Goal: Information Seeking & Learning: Find specific page/section

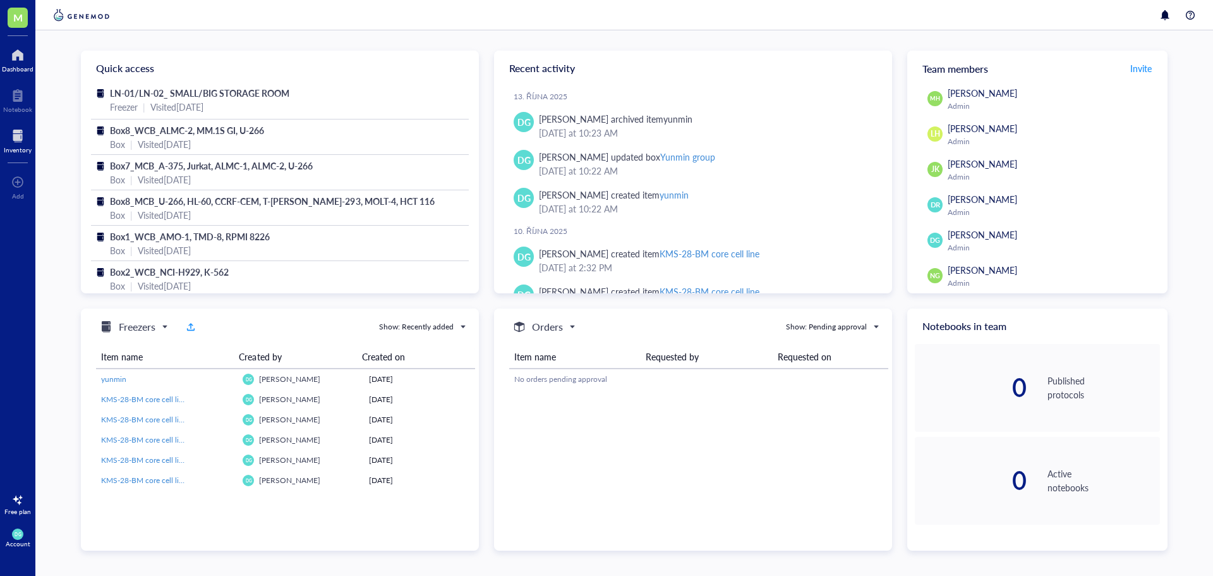
click at [14, 141] on div at bounding box center [18, 136] width 28 height 20
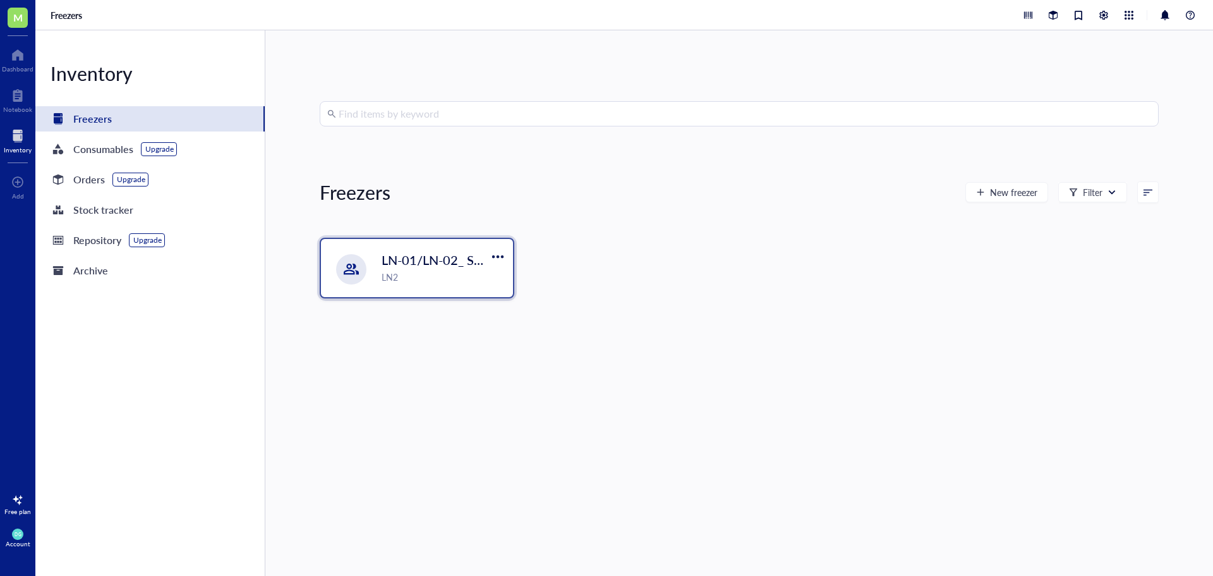
click at [375, 288] on div "LN-01/LN-02_ SMALL/BIG STORAGE ROOM LN2" at bounding box center [417, 268] width 192 height 58
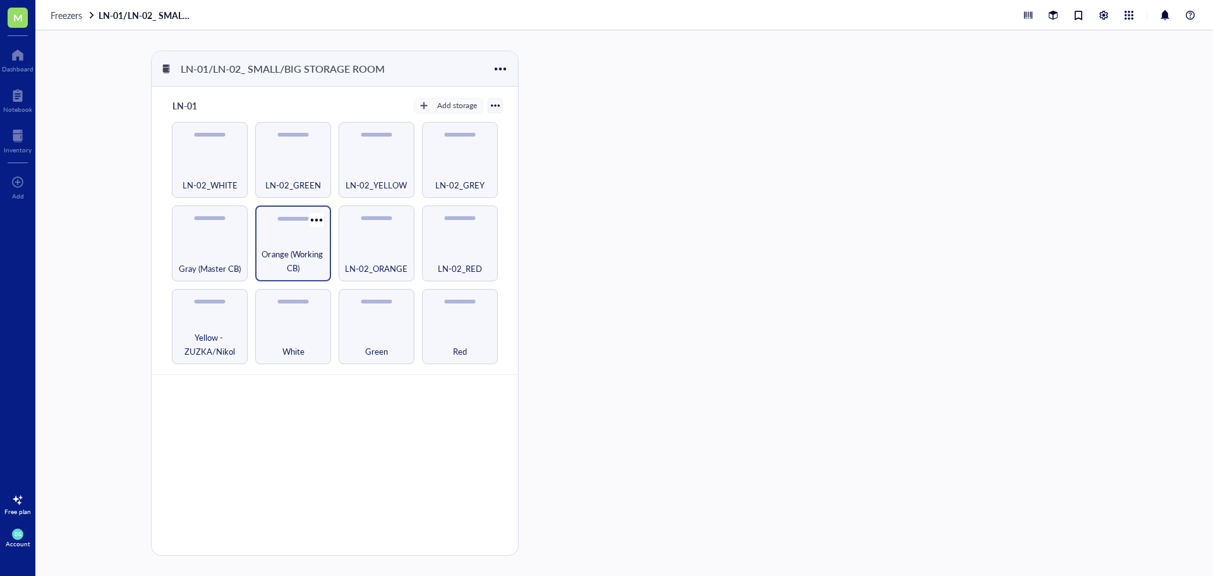
click at [300, 238] on div "Orange (Working CB)" at bounding box center [293, 243] width 76 height 76
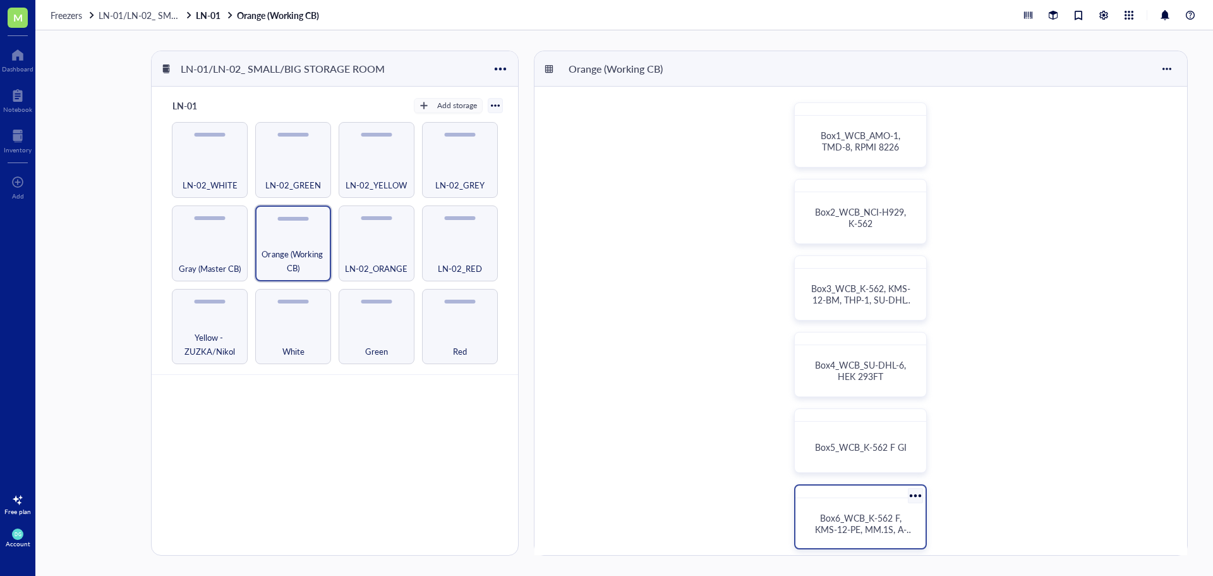
click at [870, 523] on span "Box6_WCB_K-562 F, KMS-12-PE, MM.1S, A-375" at bounding box center [864, 528] width 99 height 35
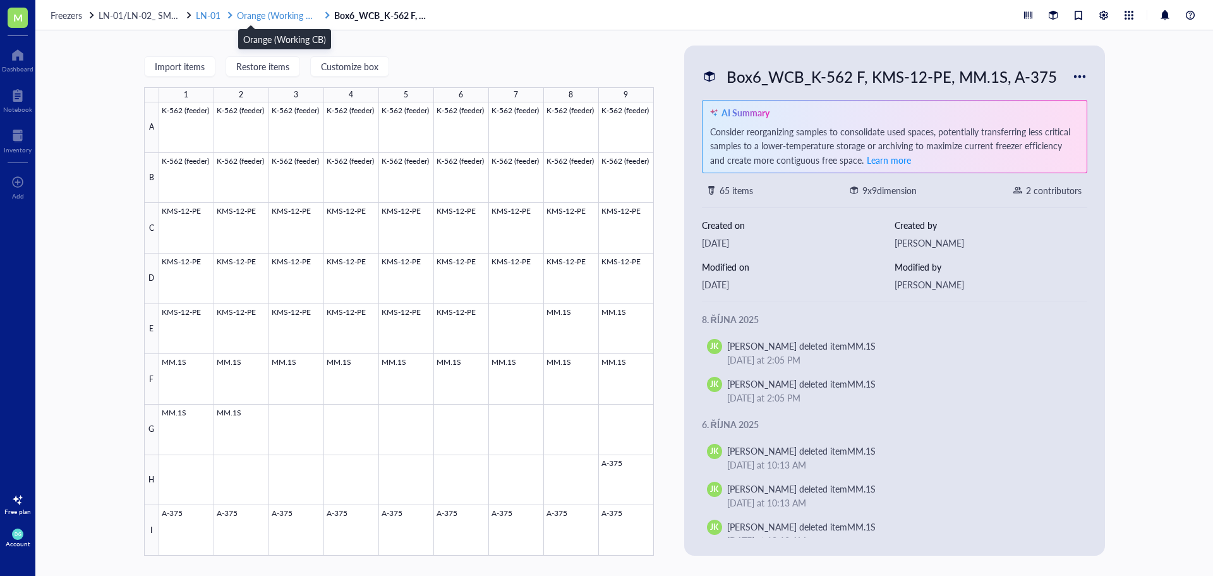
click at [274, 20] on span "Orange (Working CB)" at bounding box center [278, 15] width 83 height 13
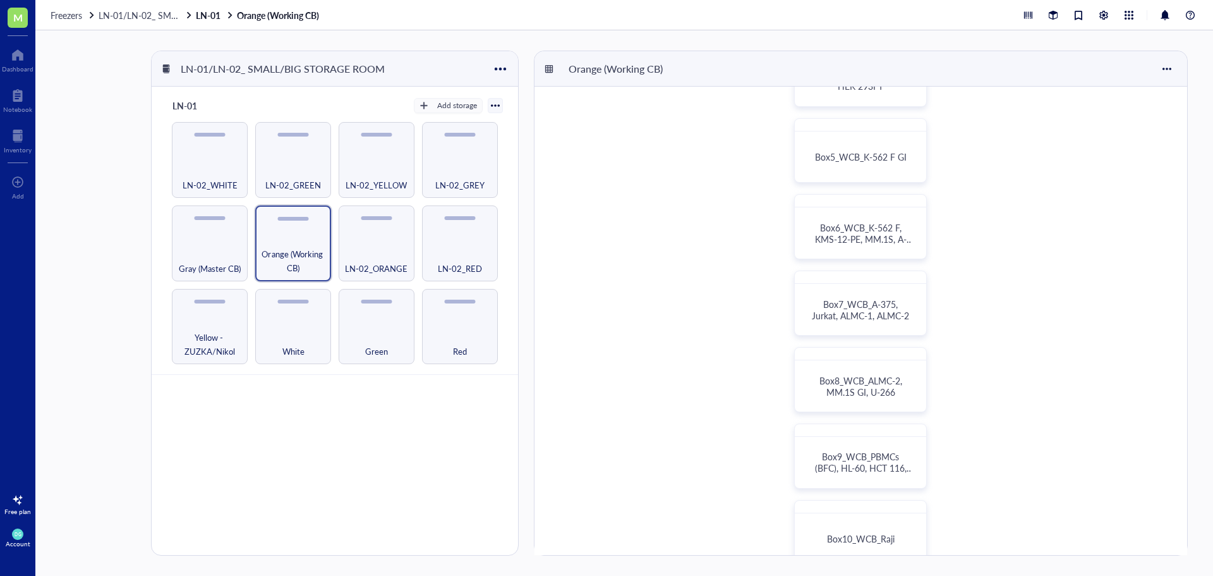
scroll to position [316, 0]
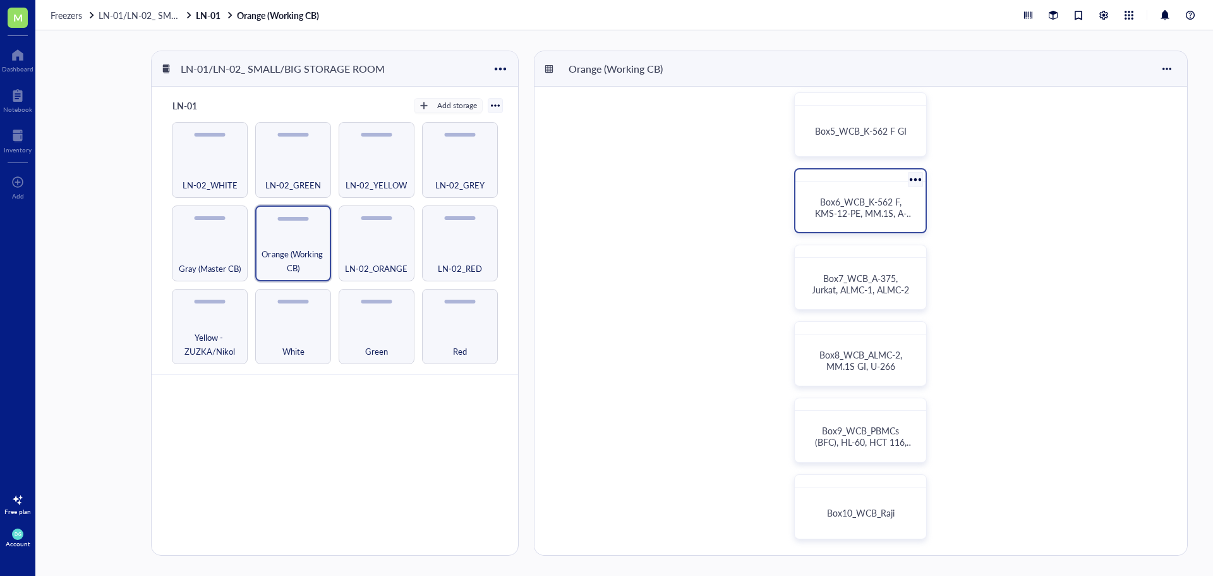
click at [863, 209] on span "Box6_WCB_K-562 F, KMS-12-PE, MM.1S, A-375" at bounding box center [864, 212] width 99 height 35
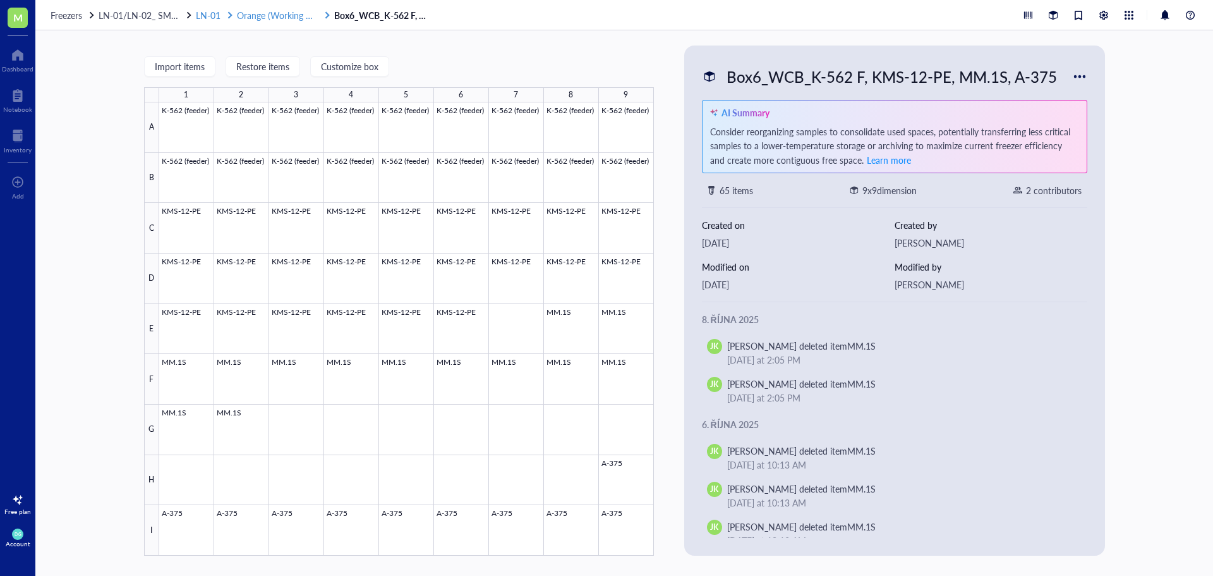
click at [279, 13] on span "Orange (Working CB)" at bounding box center [278, 15] width 83 height 13
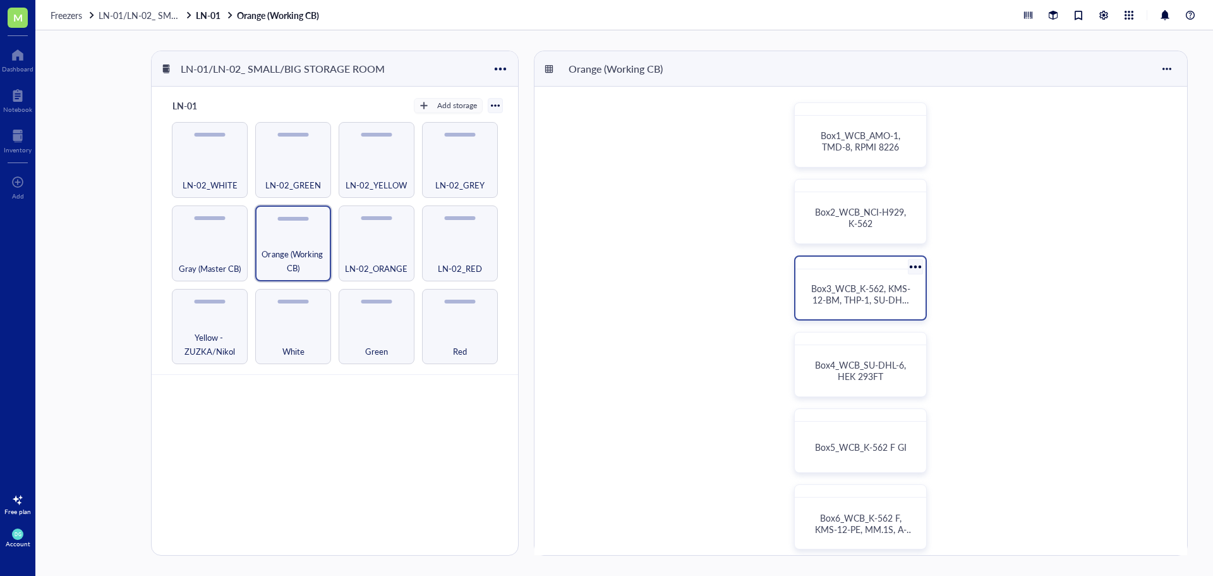
click at [854, 307] on div "Box3_WCB_K-562, KMS-12-BM, THP-1, SU-DHL-6" at bounding box center [861, 294] width 120 height 40
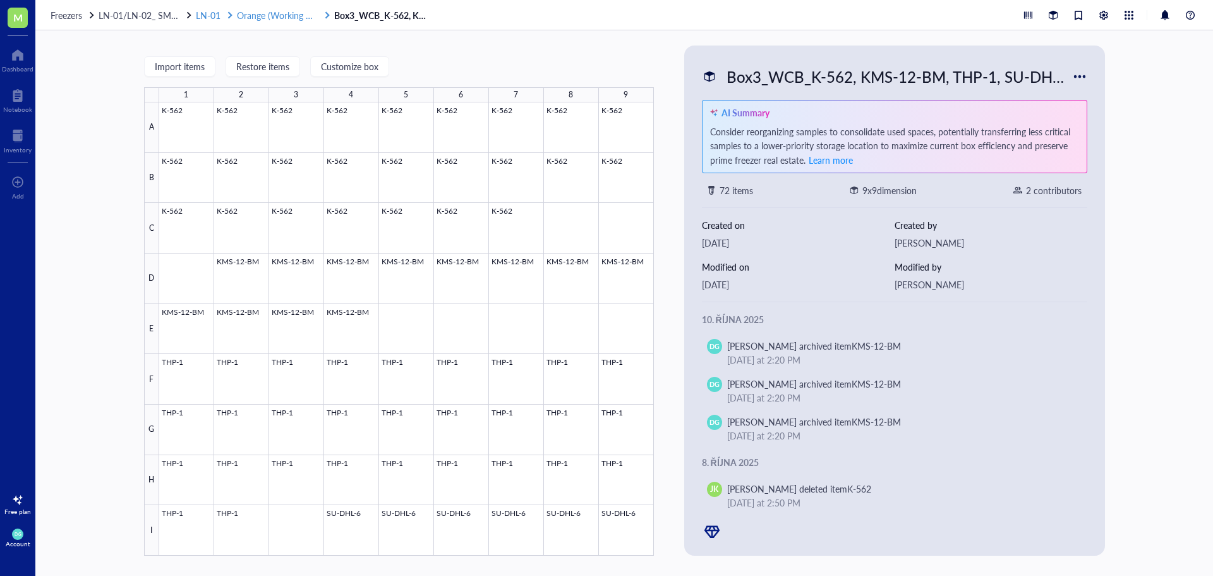
click at [253, 16] on span "Orange (Working CB)" at bounding box center [278, 15] width 83 height 13
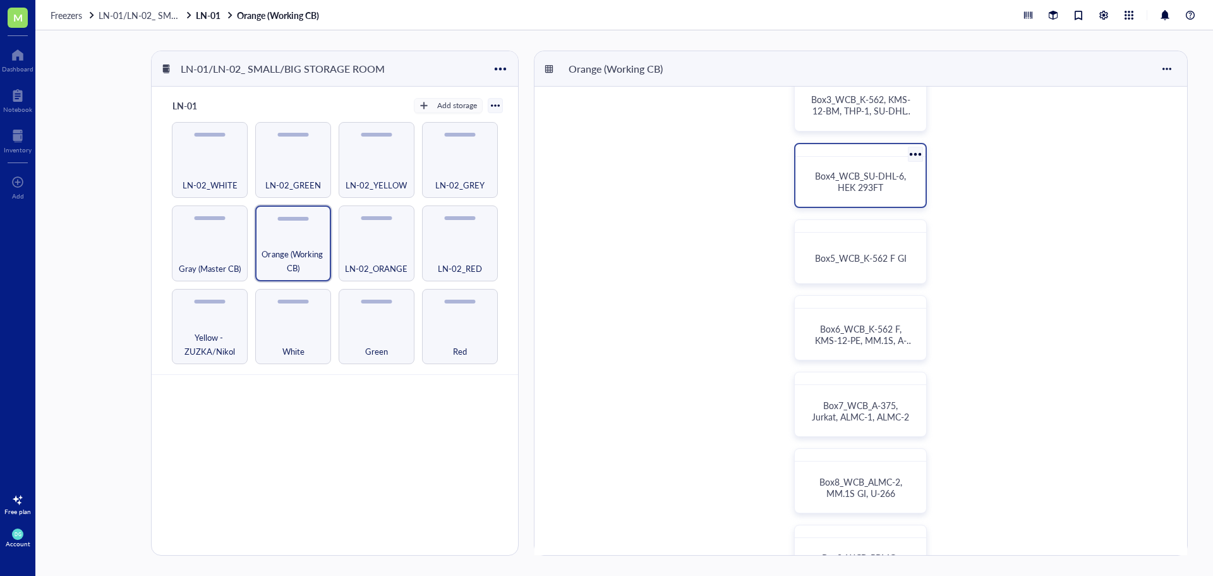
scroll to position [190, 0]
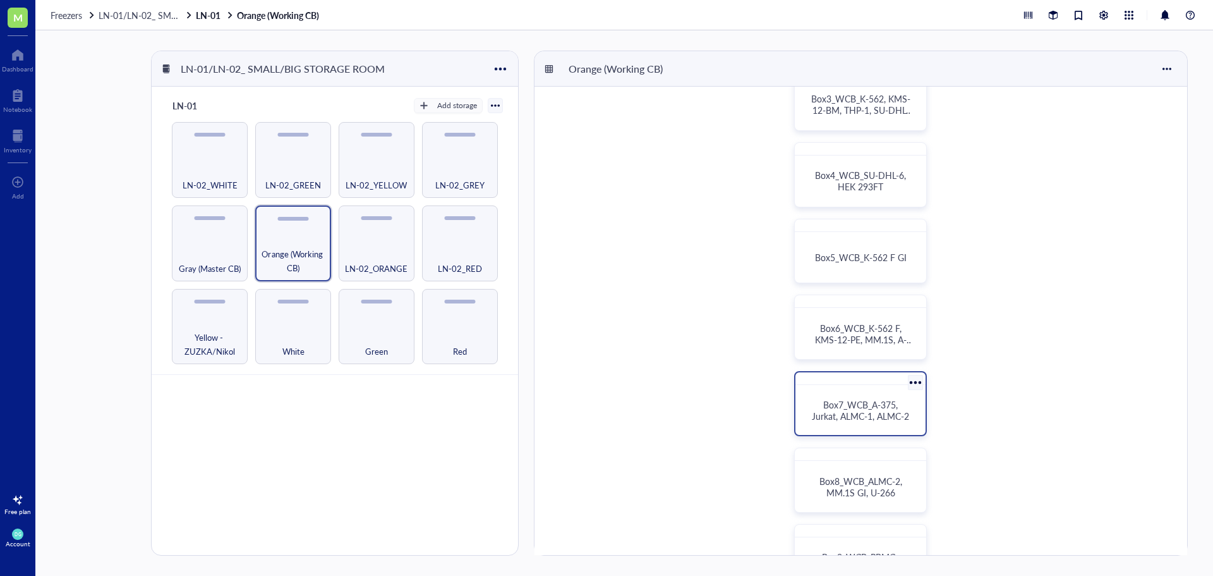
click at [869, 413] on span "Box7_WCB_A-375, Jurkat, ALMC-1, ALMC-2" at bounding box center [860, 410] width 97 height 24
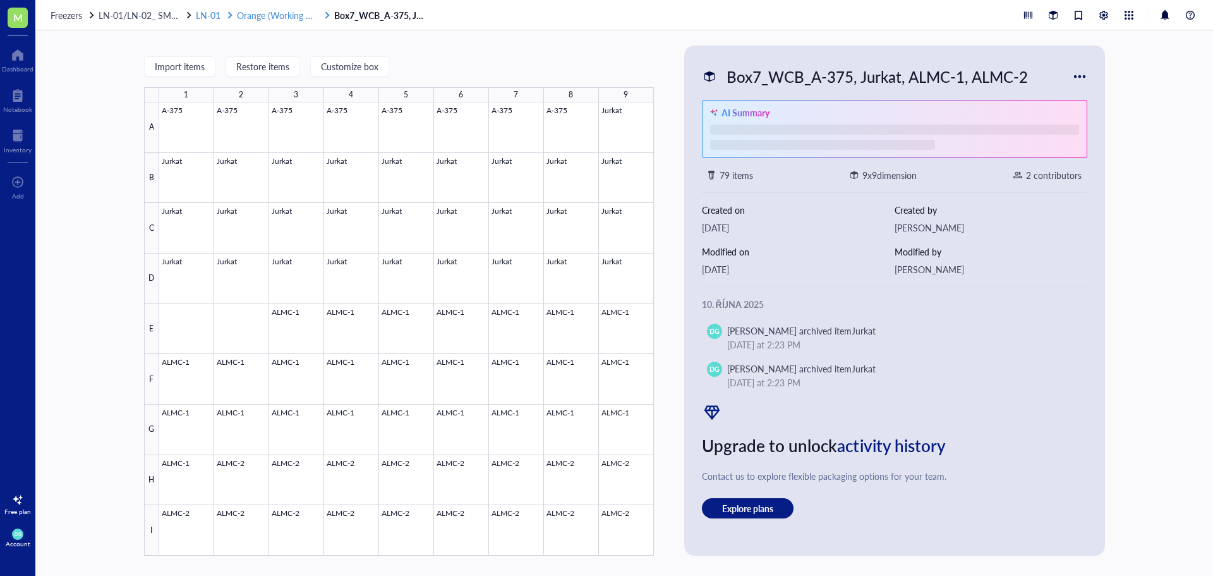
click at [282, 20] on div "Freezers LN-01/LN-02_ SMALL/BIG STORAGE ROOM LN-01 Orange (Working CB) Box7_WCB…" at bounding box center [624, 15] width 1178 height 30
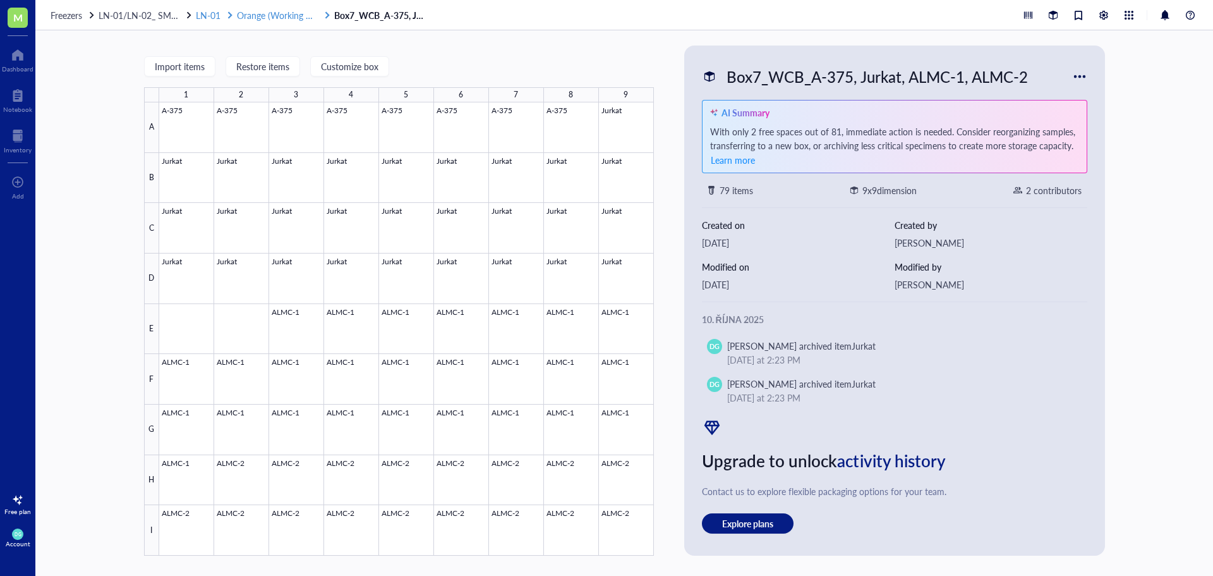
click at [281, 18] on span "Orange (Working CB)" at bounding box center [278, 15] width 83 height 13
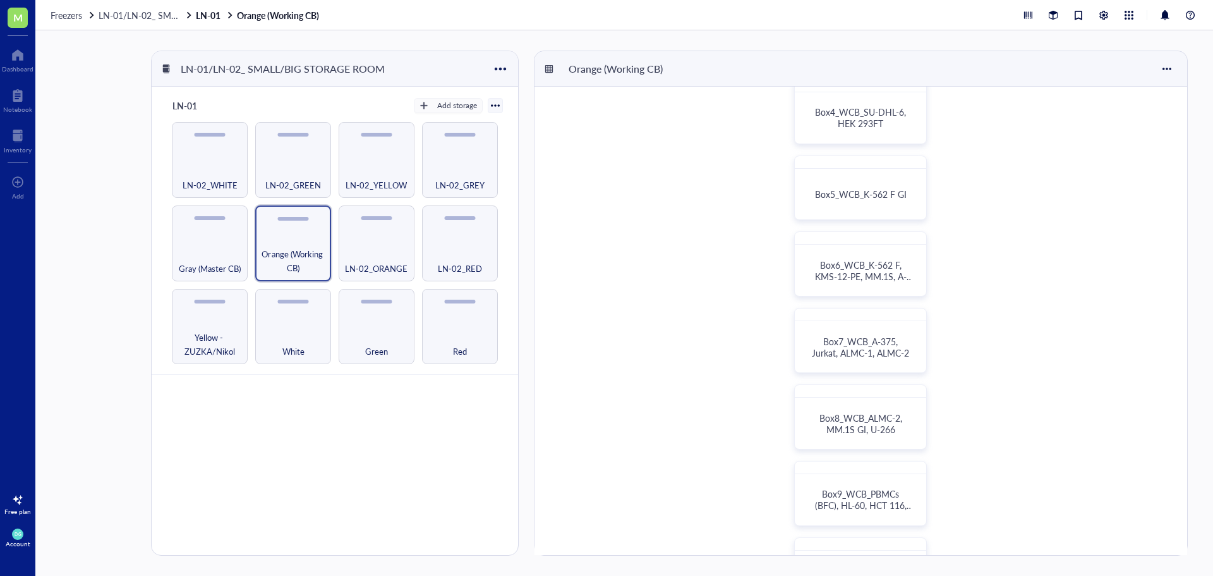
scroll to position [316, 0]
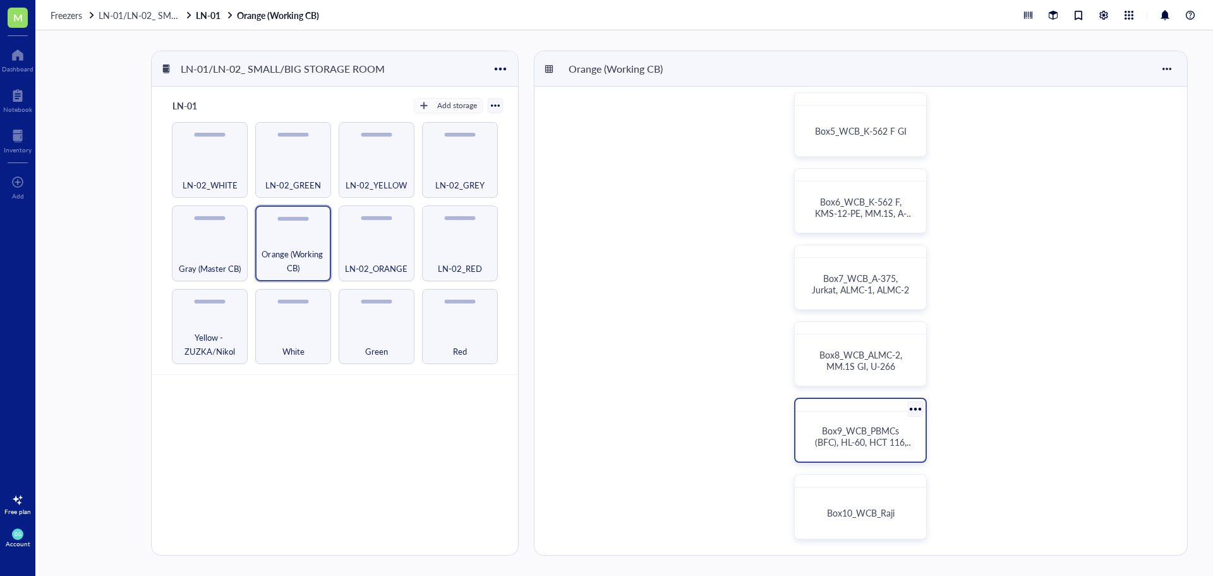
click at [846, 438] on span "Box9_WCB_PBMCs (BFC), HL-60, HCT 116, OPM-2" at bounding box center [864, 441] width 99 height 35
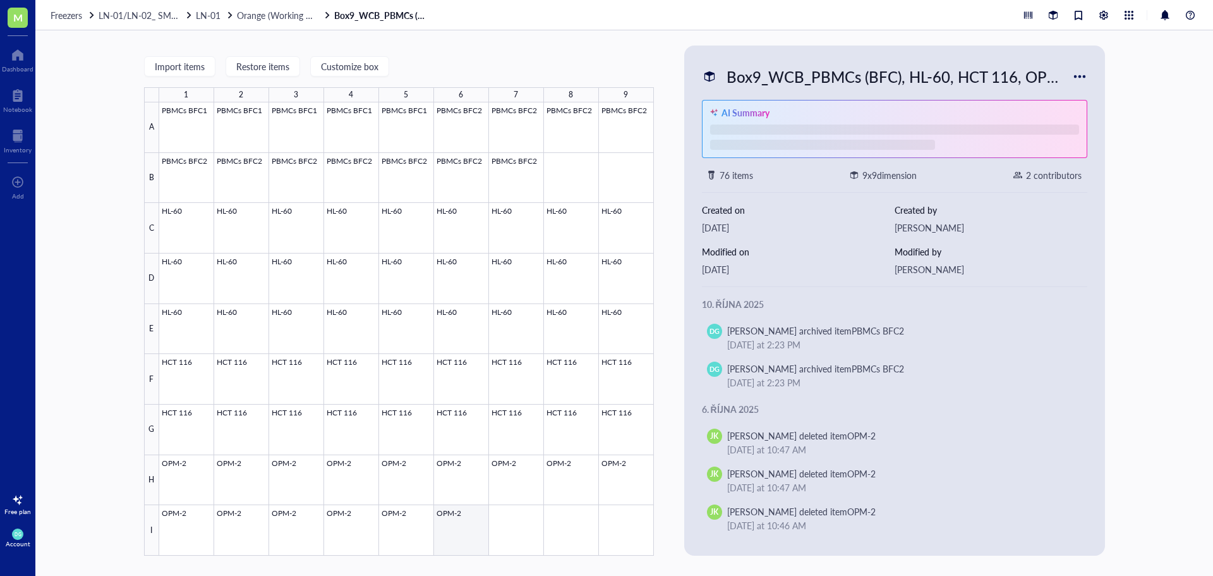
click at [475, 522] on div at bounding box center [406, 328] width 495 height 453
